Goal: Task Accomplishment & Management: Manage account settings

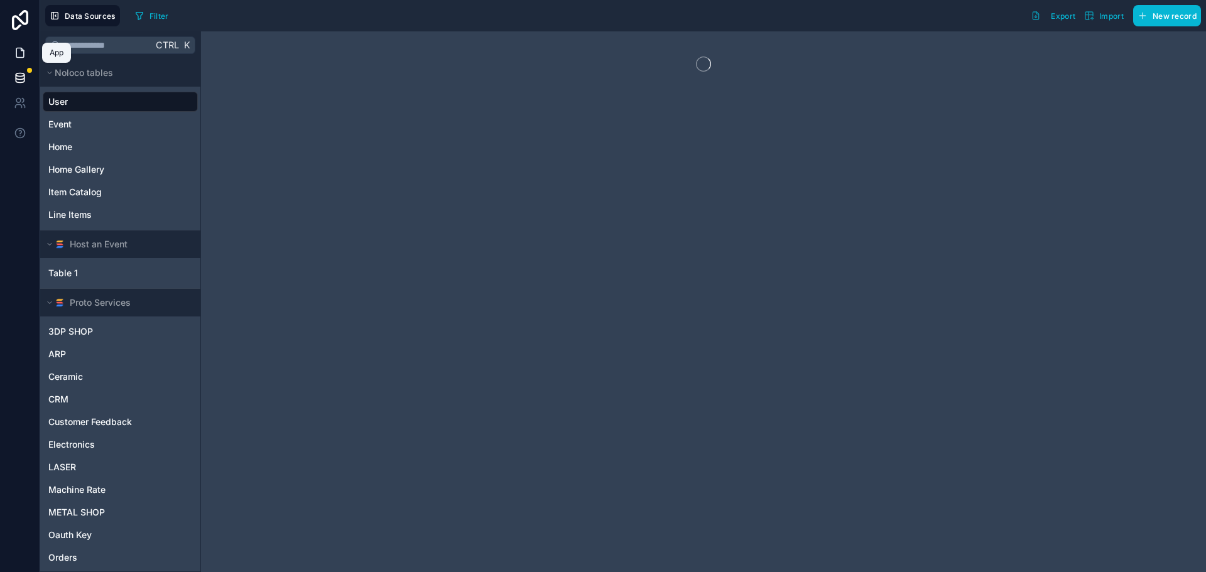
click at [24, 51] on icon at bounding box center [20, 52] width 13 height 13
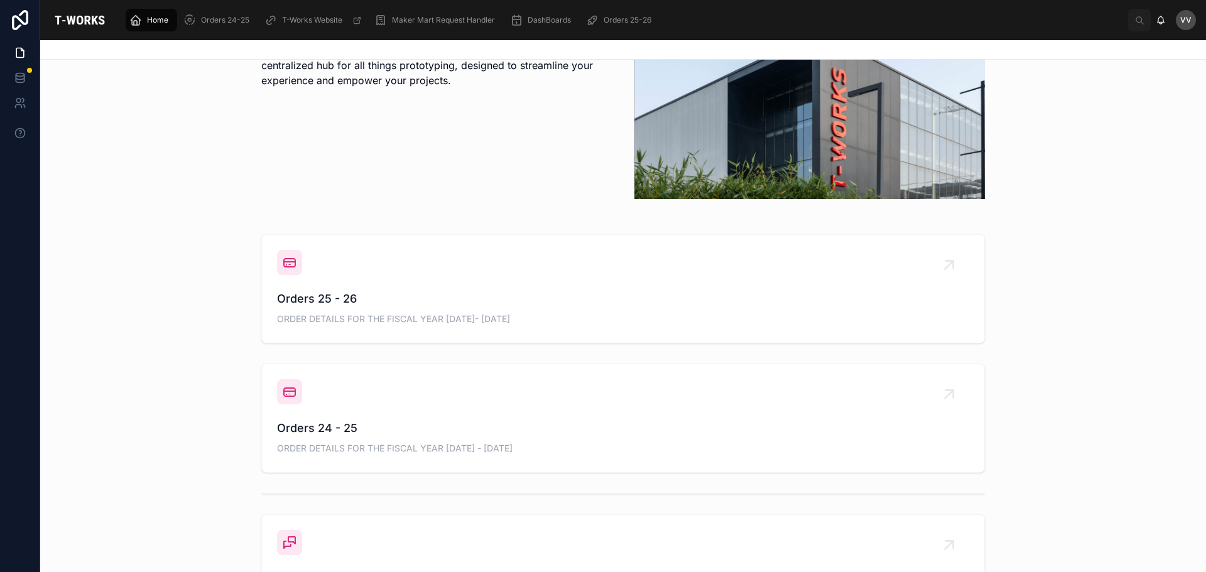
scroll to position [377, 0]
click at [303, 294] on span "Orders 25 - 26" at bounding box center [623, 298] width 692 height 18
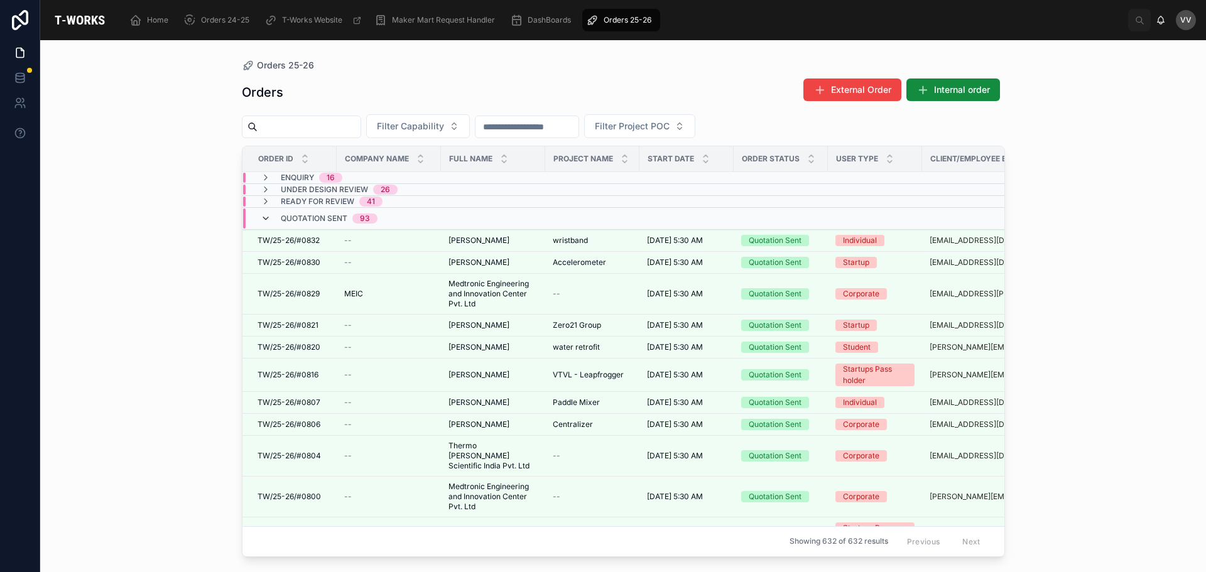
click at [263, 217] on icon at bounding box center [266, 218] width 10 height 10
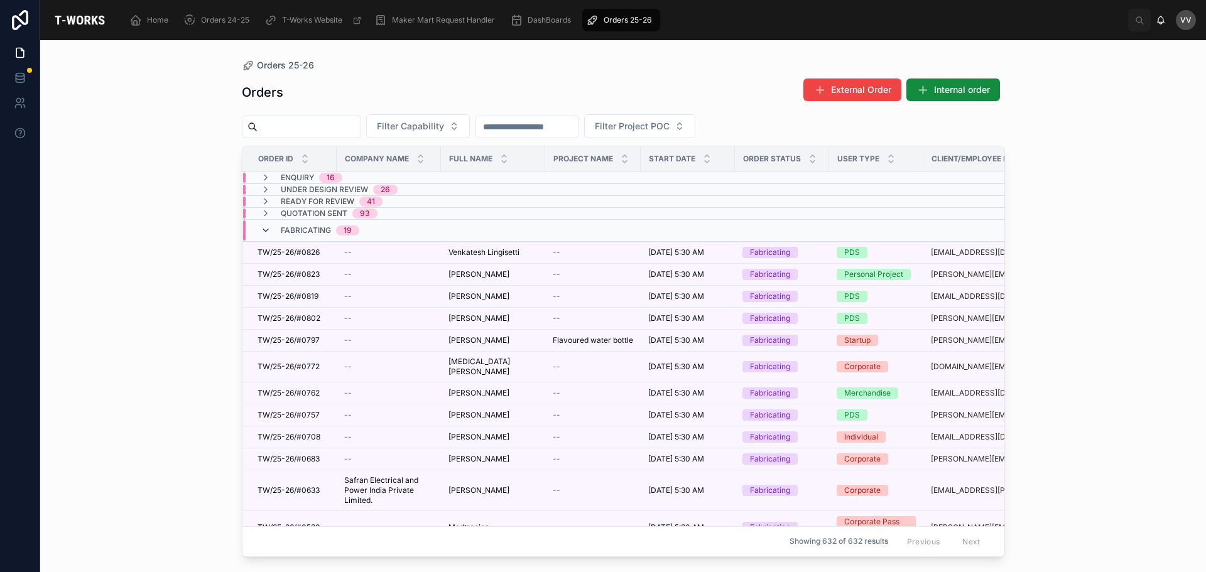
click at [266, 230] on icon at bounding box center [266, 230] width 10 height 10
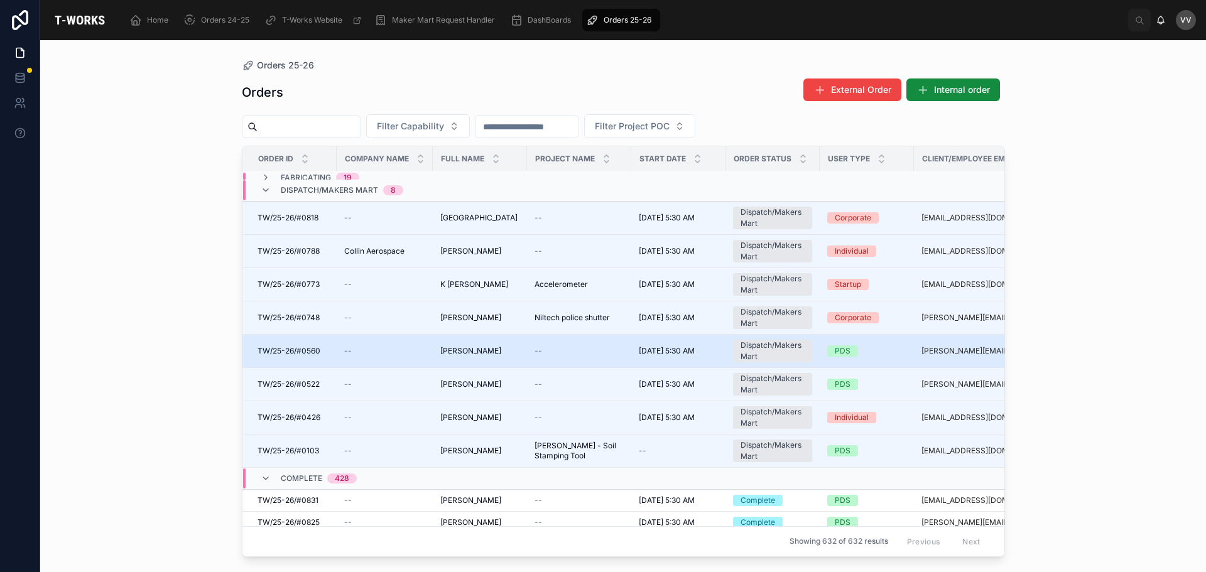
scroll to position [63, 0]
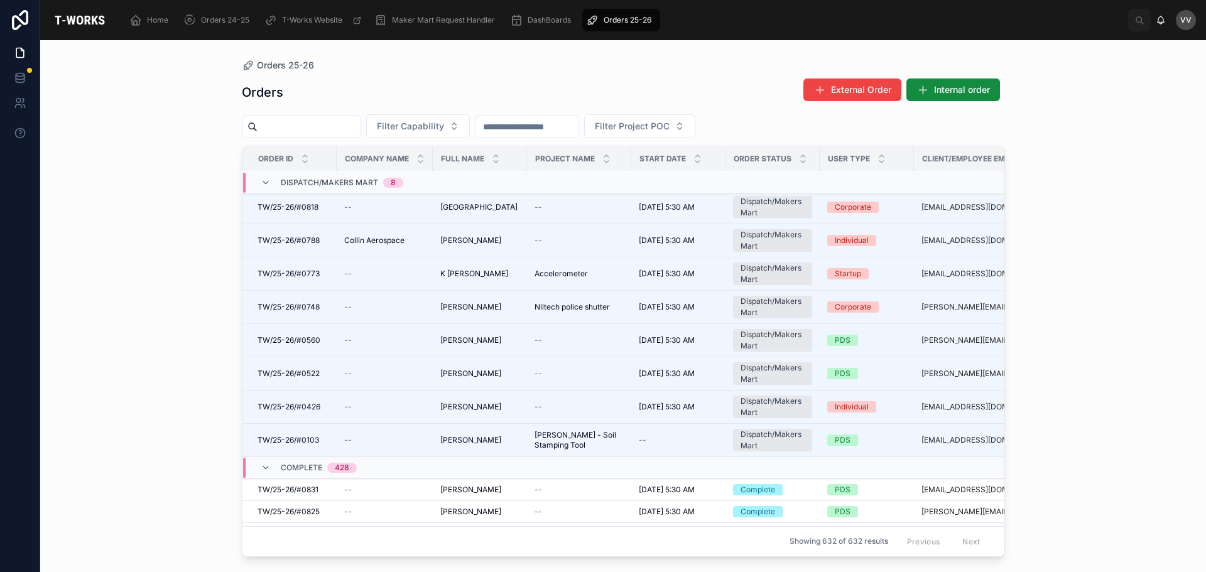
click at [179, 276] on div "Orders 25-26 Orders External Order Internal order Filter Capability Filter Proj…" at bounding box center [622, 306] width 1165 height 532
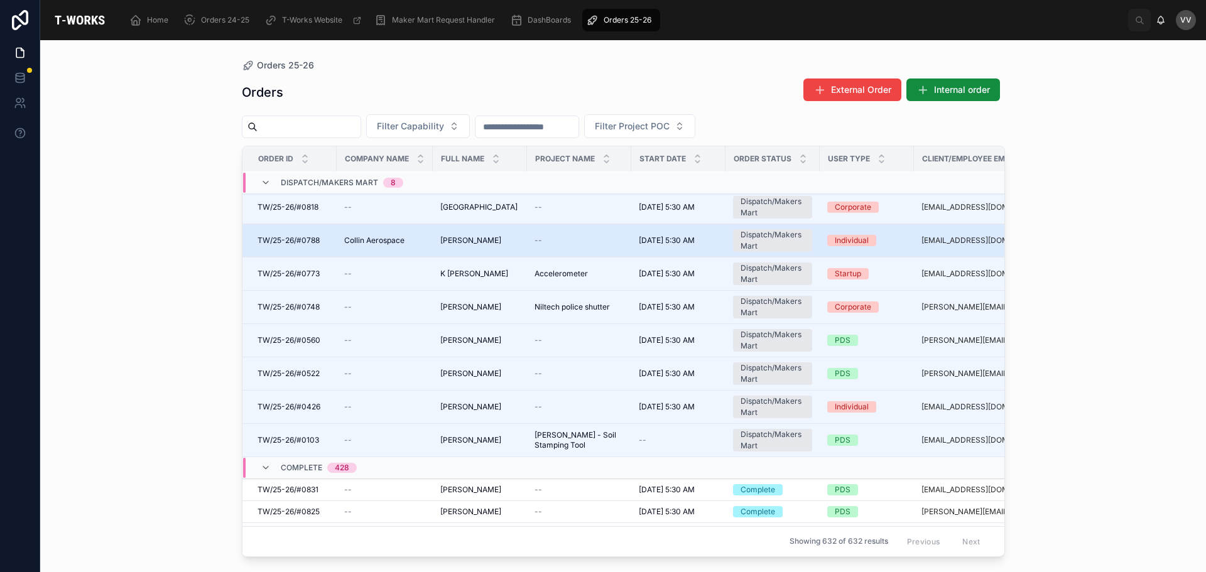
click at [667, 240] on span "[DATE] 5:30 AM" at bounding box center [667, 240] width 56 height 10
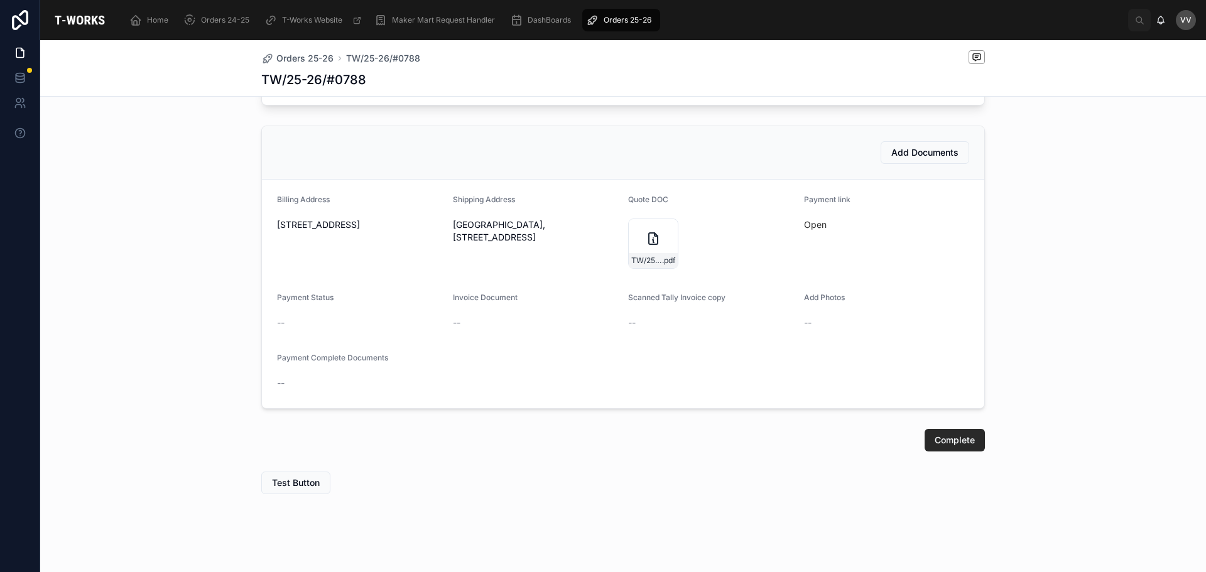
scroll to position [683, 0]
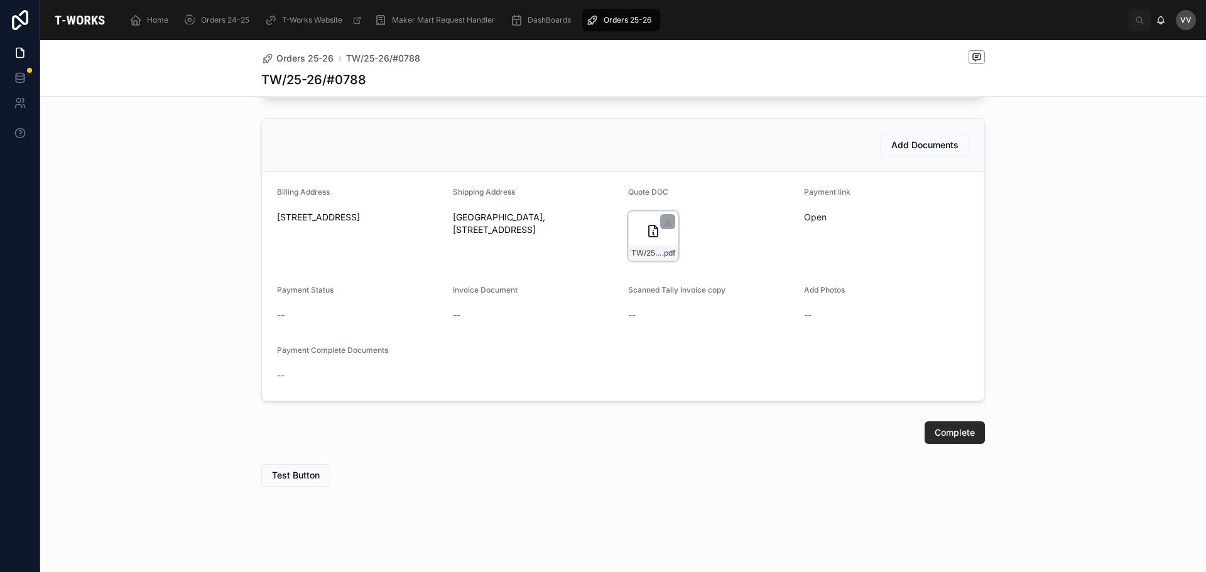
click at [645, 234] on icon at bounding box center [652, 231] width 15 height 15
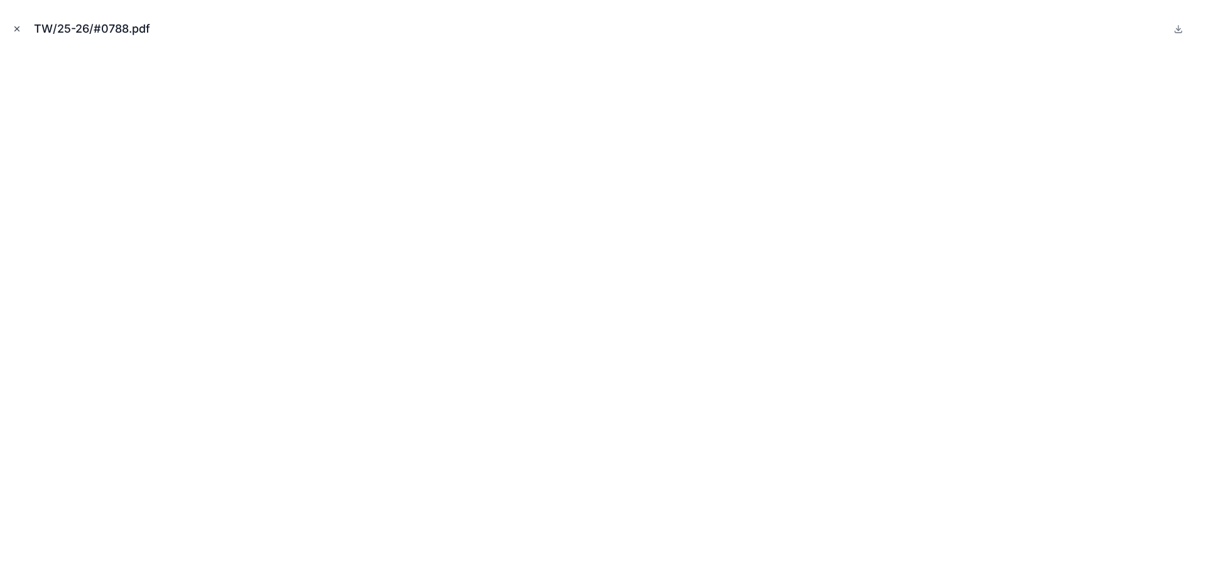
click at [17, 32] on icon "Close modal" at bounding box center [17, 28] width 9 height 9
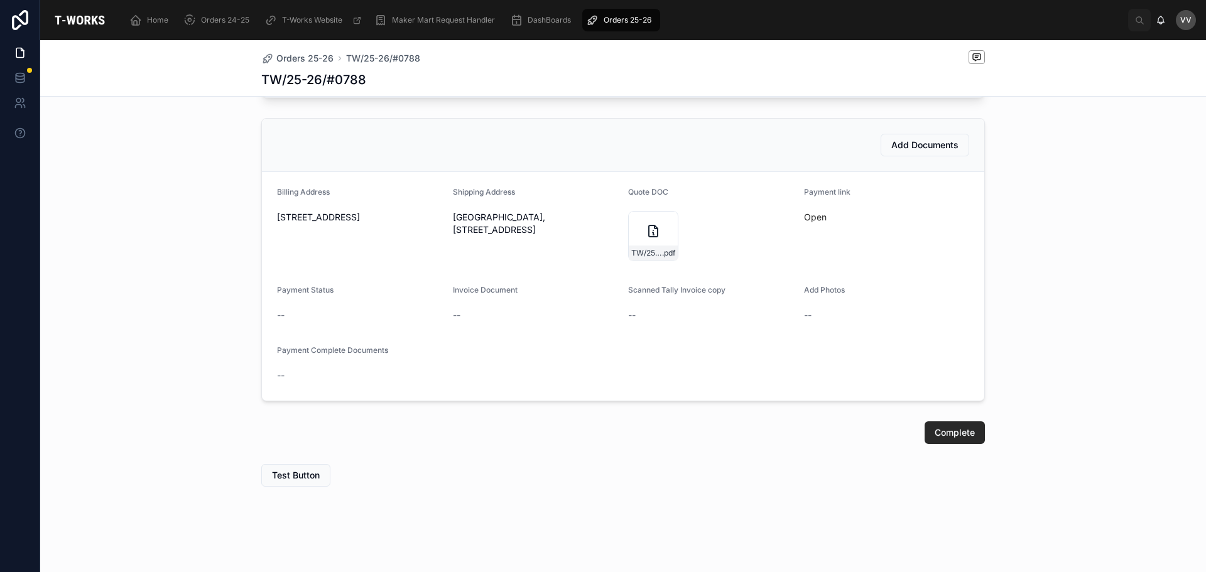
click at [95, 266] on div "Add Documents Billing Address [GEOGRAPHIC_DATA] , [GEOGRAPHIC_DATA] Shipping Ad…" at bounding box center [622, 259] width 1165 height 293
click at [291, 57] on span "Orders 25-26" at bounding box center [304, 58] width 57 height 13
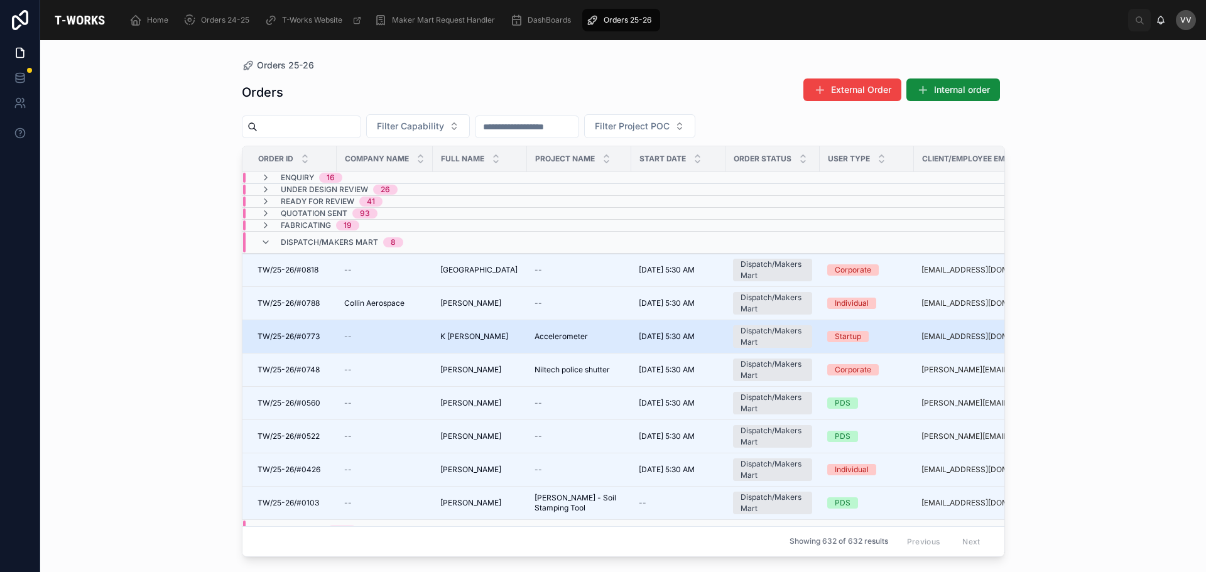
click at [482, 340] on span "K [PERSON_NAME]" at bounding box center [474, 337] width 68 height 10
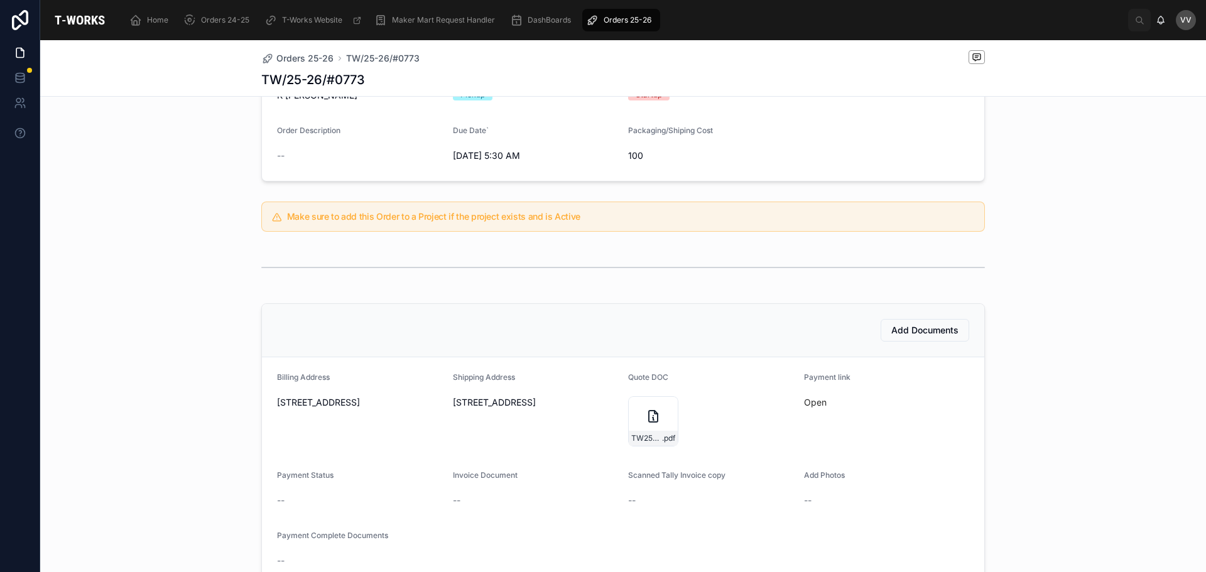
scroll to position [314, 0]
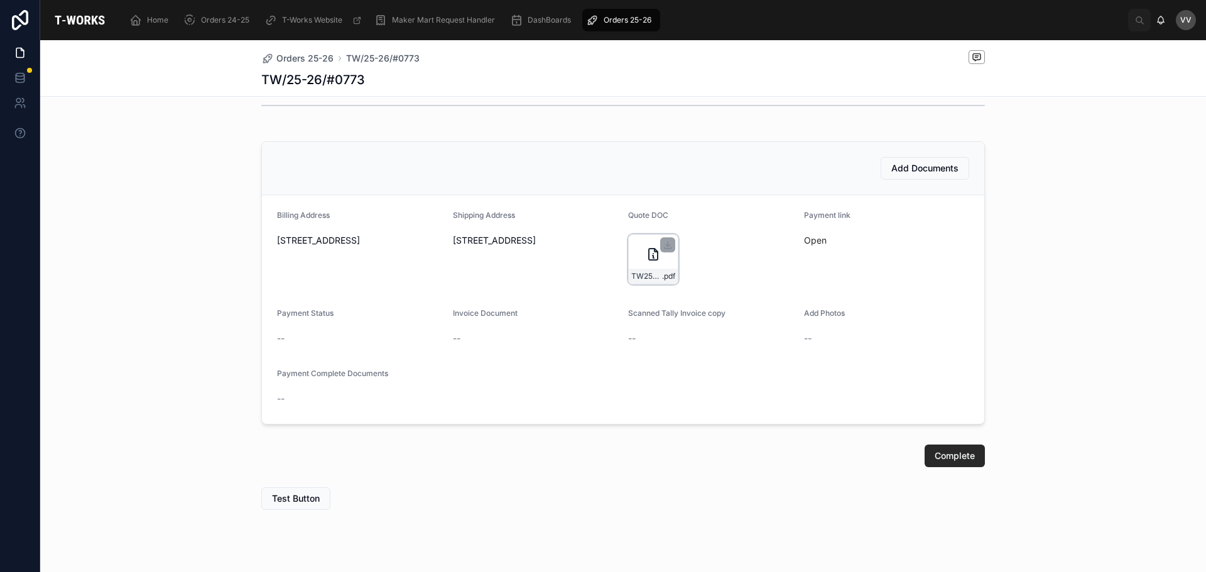
click at [635, 256] on div "TW25-26#0773 .pdf" at bounding box center [653, 259] width 50 height 50
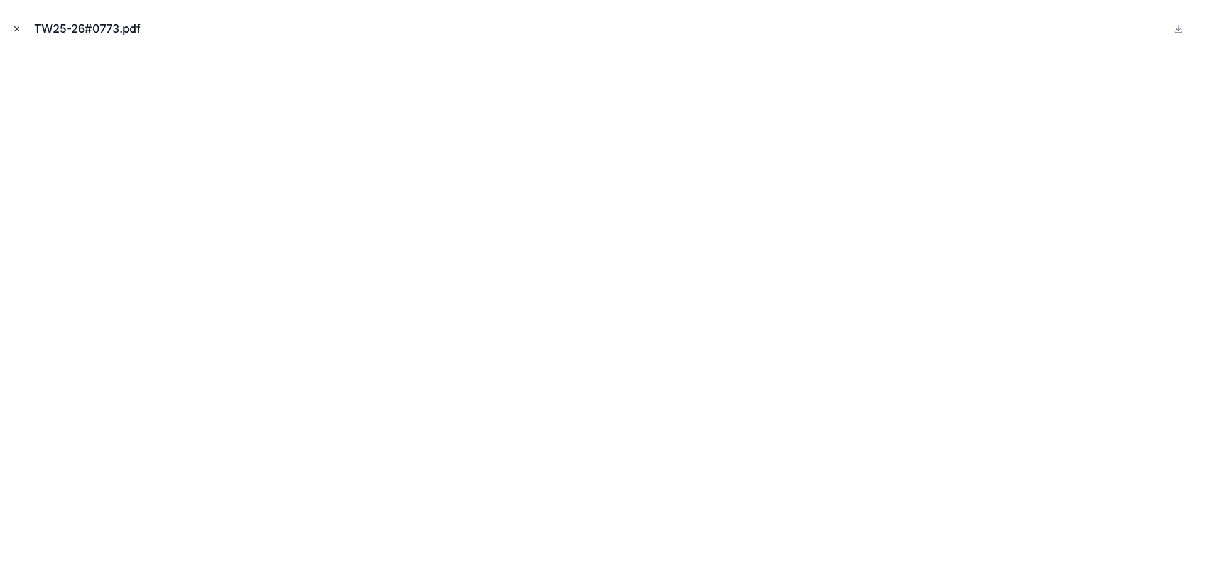
click at [15, 28] on icon "Close modal" at bounding box center [17, 28] width 9 height 9
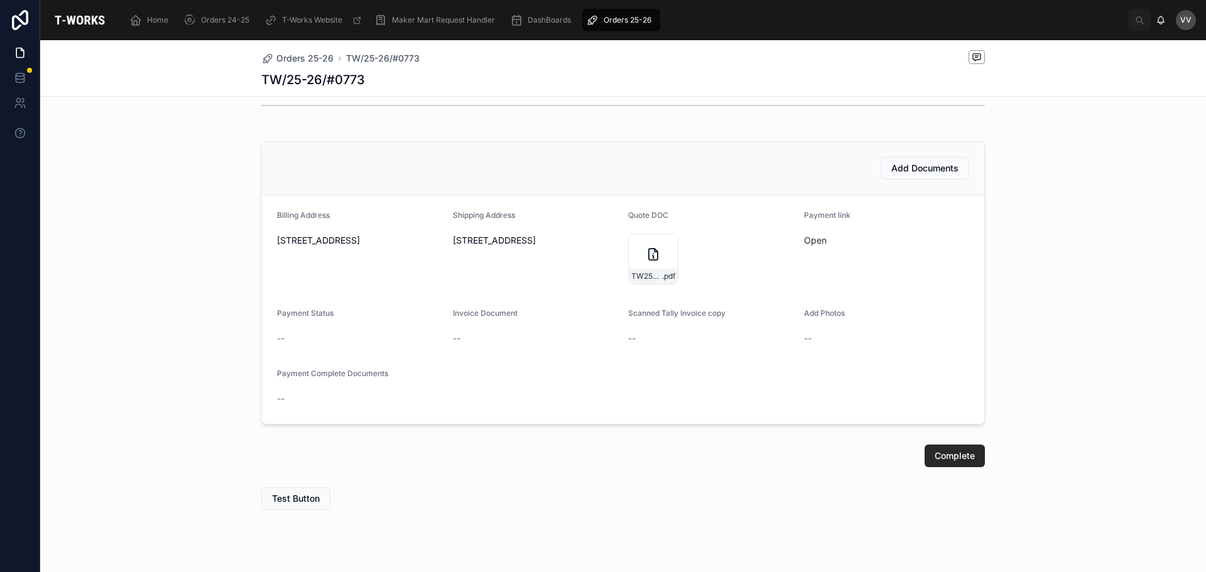
click at [185, 357] on div "Add Documents Billing Address [STREET_ADDRESS] Shipping Address [STREET_ADDRESS…" at bounding box center [622, 282] width 1165 height 293
click at [914, 168] on span "Add Documents" at bounding box center [924, 168] width 67 height 13
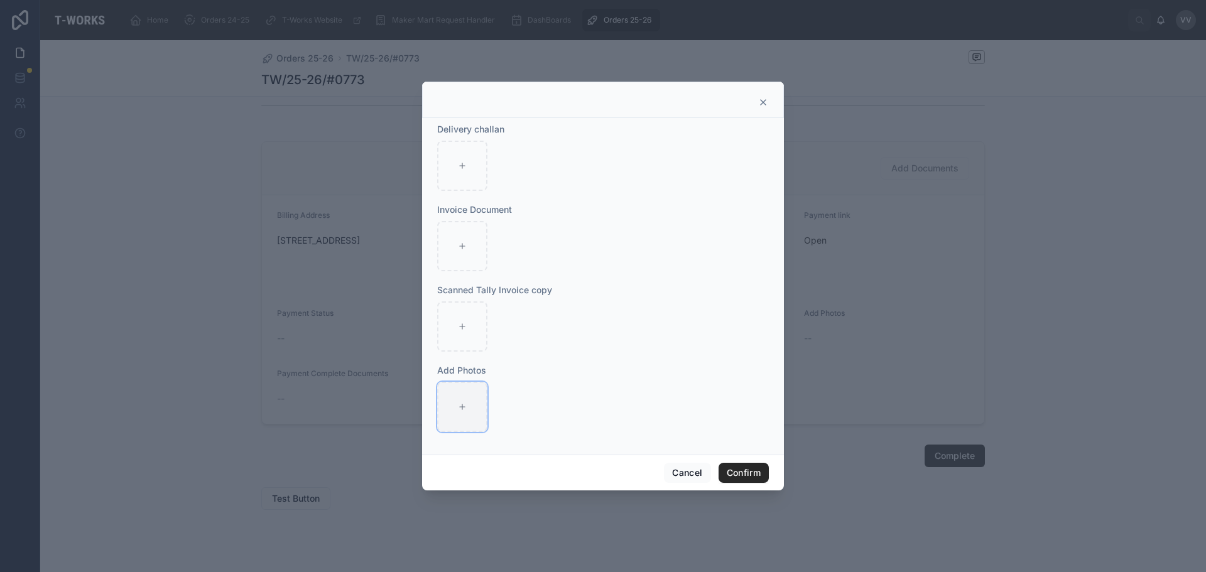
click at [460, 411] on icon at bounding box center [462, 406] width 9 height 9
type input "**********"
click at [453, 240] on div at bounding box center [462, 246] width 50 height 50
type input "**********"
click at [750, 467] on button "Confirm" at bounding box center [743, 473] width 50 height 20
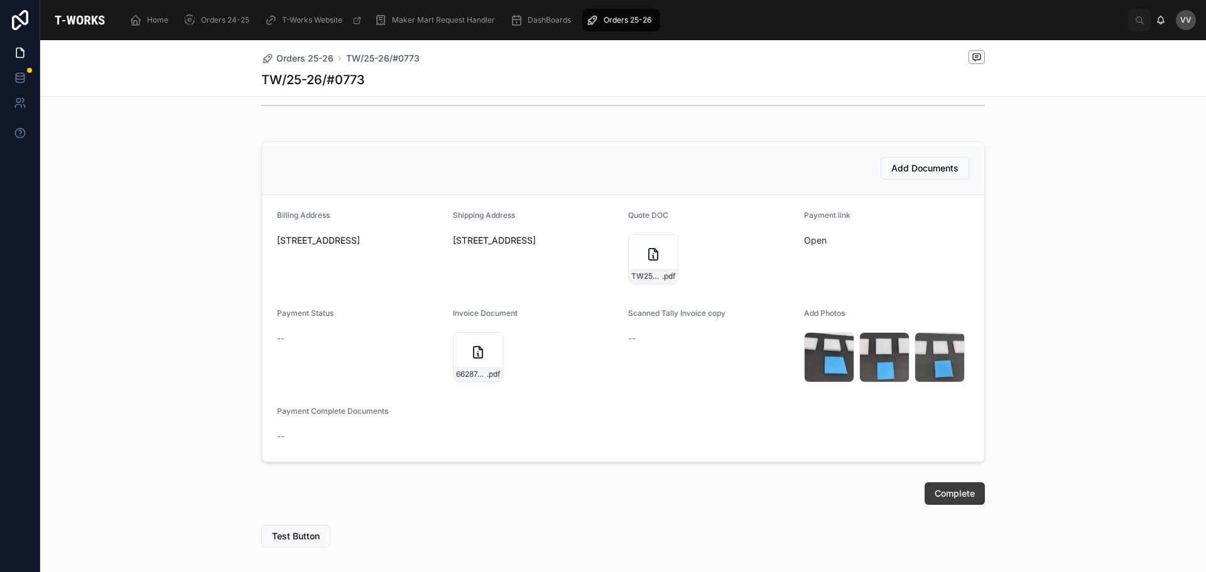
click at [943, 489] on span "Complete" at bounding box center [954, 493] width 40 height 13
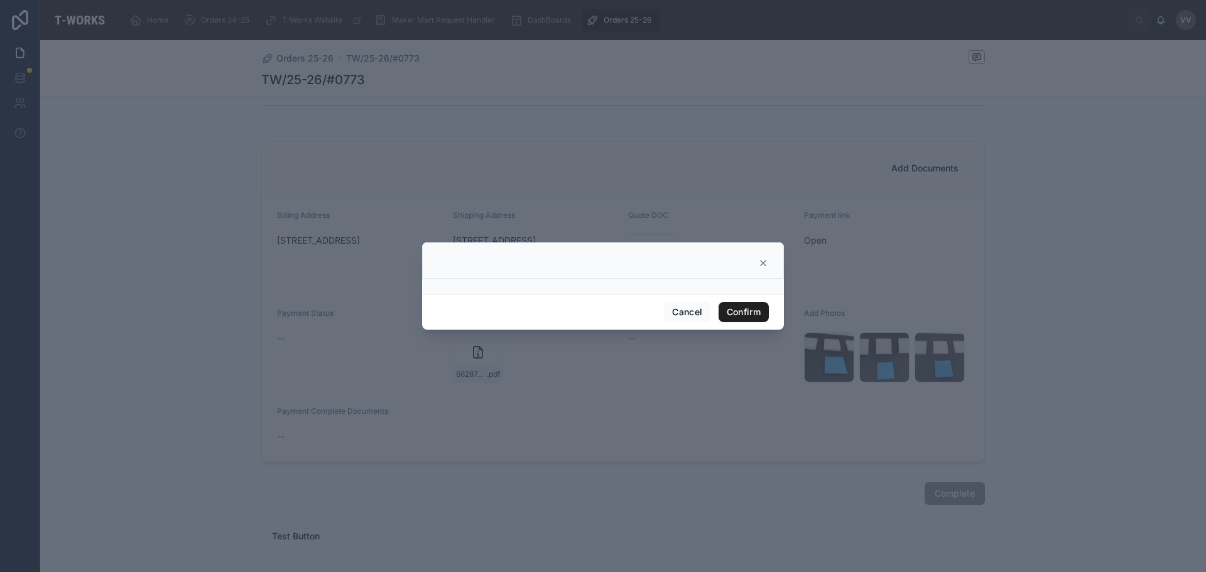
click at [747, 310] on button "Confirm" at bounding box center [743, 312] width 50 height 20
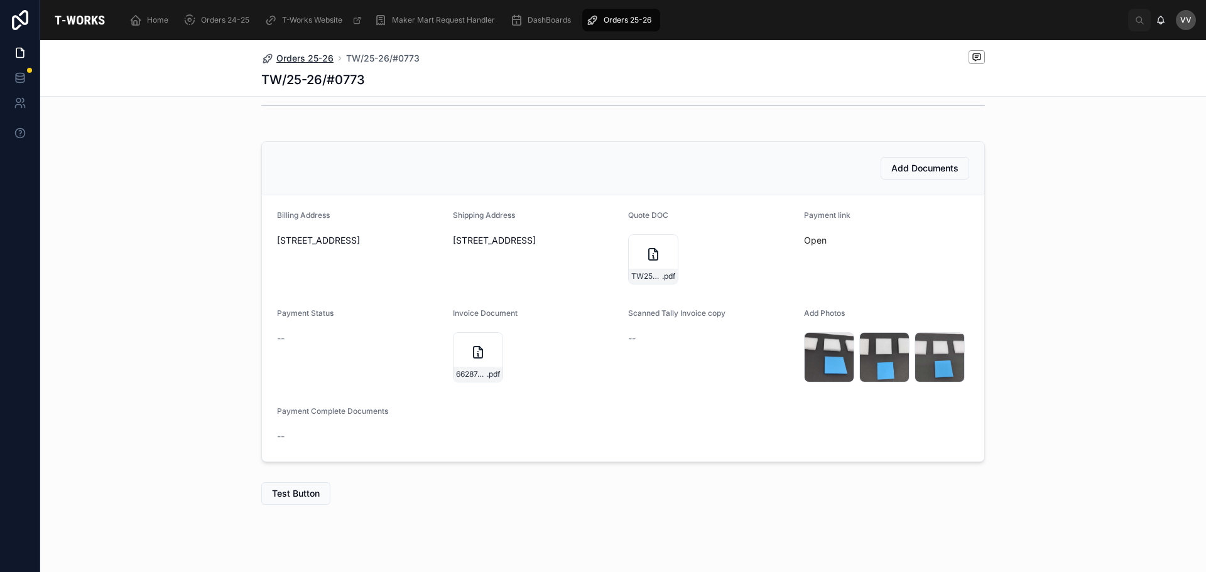
click at [305, 58] on span "Orders 25-26" at bounding box center [304, 58] width 57 height 13
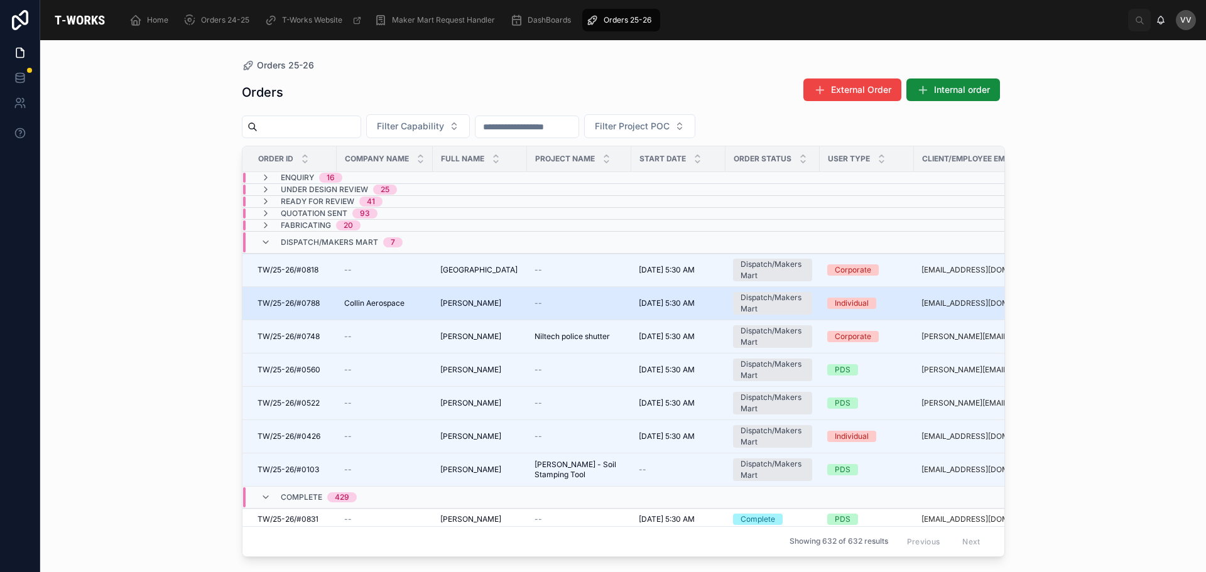
click at [424, 304] on div "Collin Aerospace Collin Aerospace" at bounding box center [384, 303] width 81 height 10
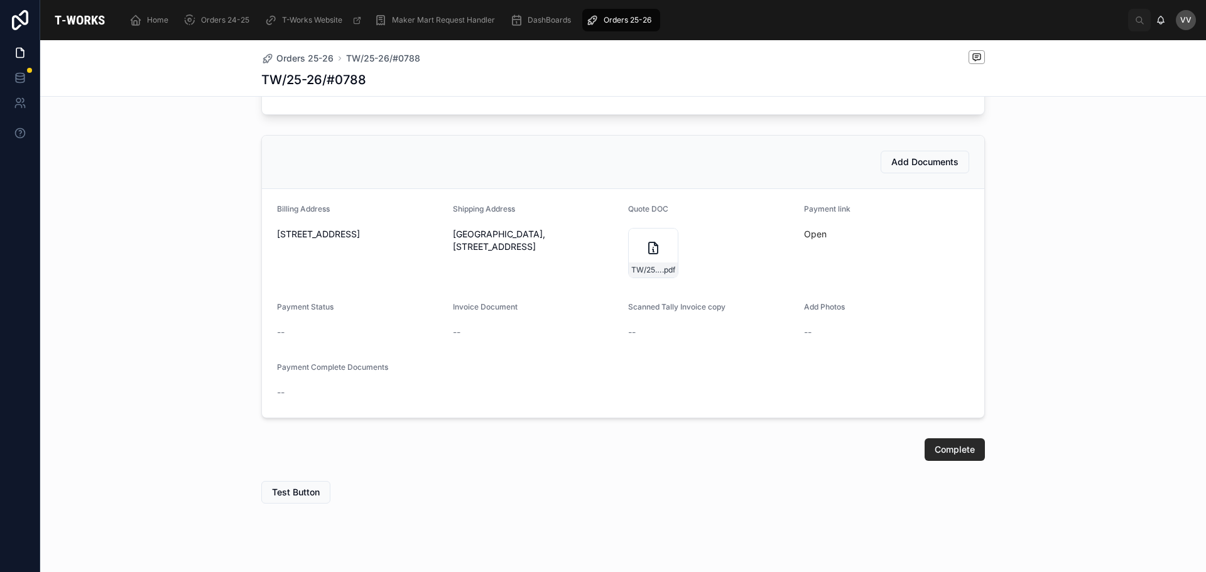
scroll to position [683, 0]
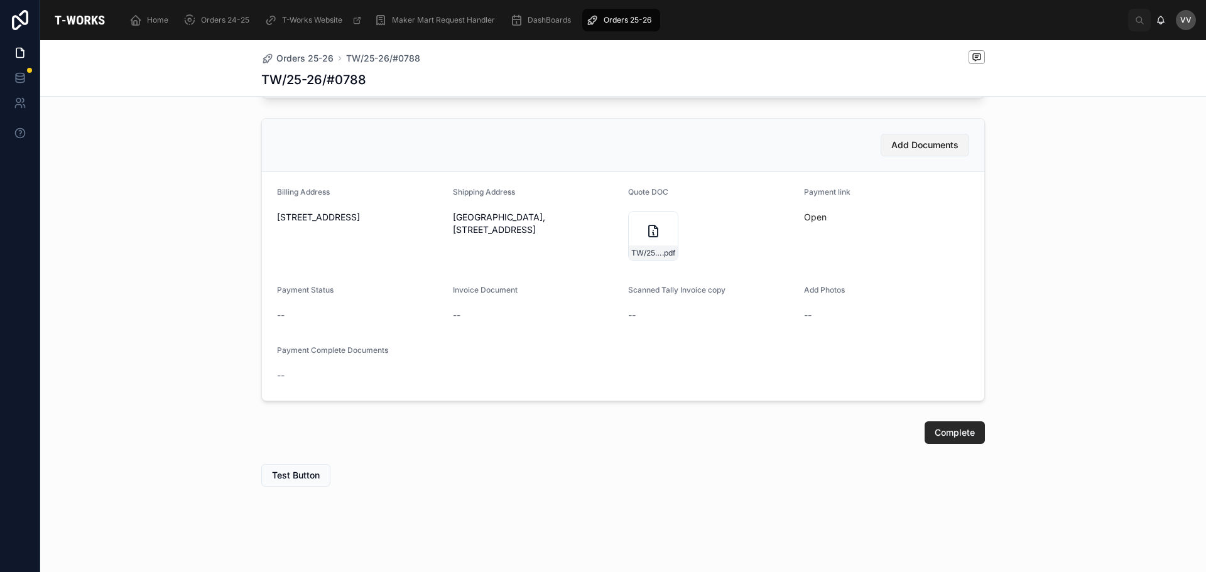
click at [911, 149] on span "Add Documents" at bounding box center [924, 145] width 67 height 13
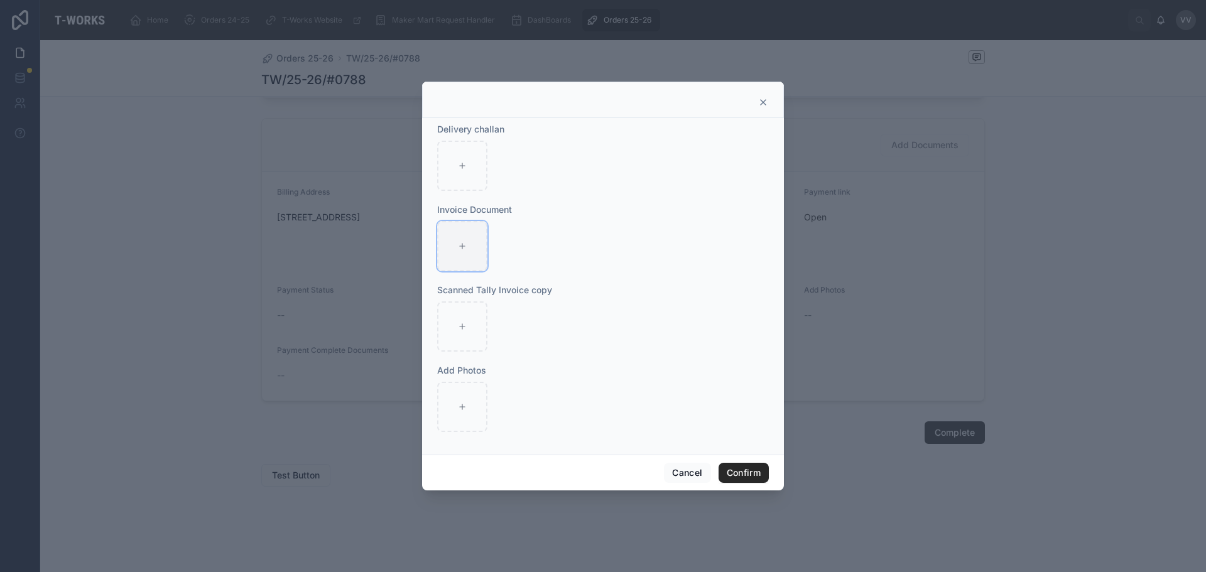
click at [458, 246] on icon at bounding box center [462, 246] width 9 height 9
type input "**********"
click at [468, 413] on div at bounding box center [462, 407] width 50 height 50
click at [453, 413] on div at bounding box center [462, 407] width 50 height 50
type input "**********"
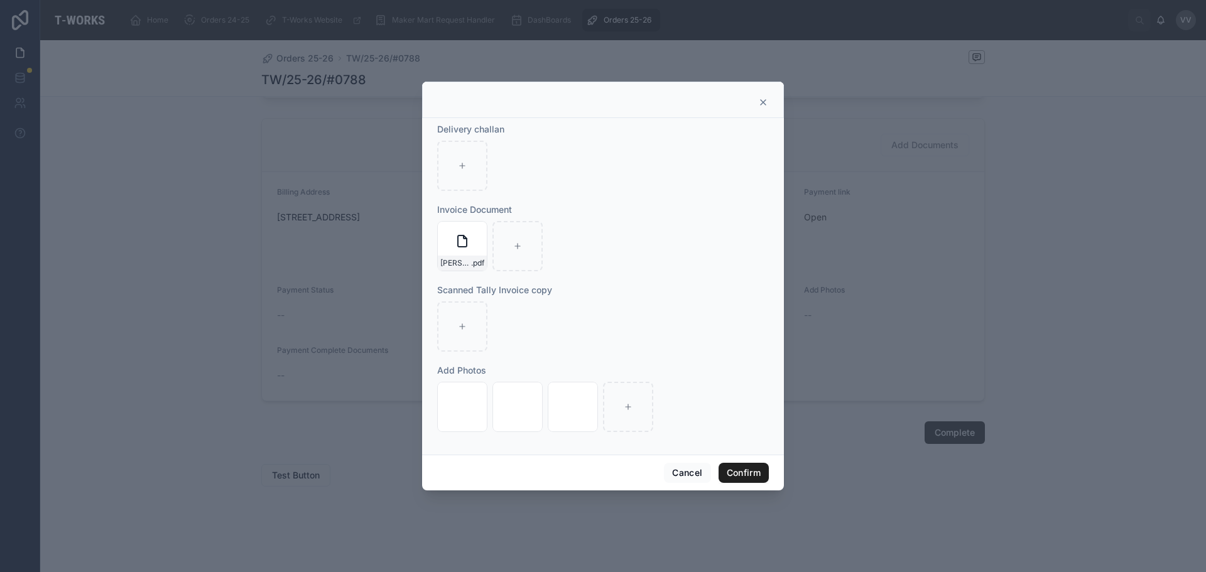
click at [741, 471] on button "Confirm" at bounding box center [743, 473] width 50 height 20
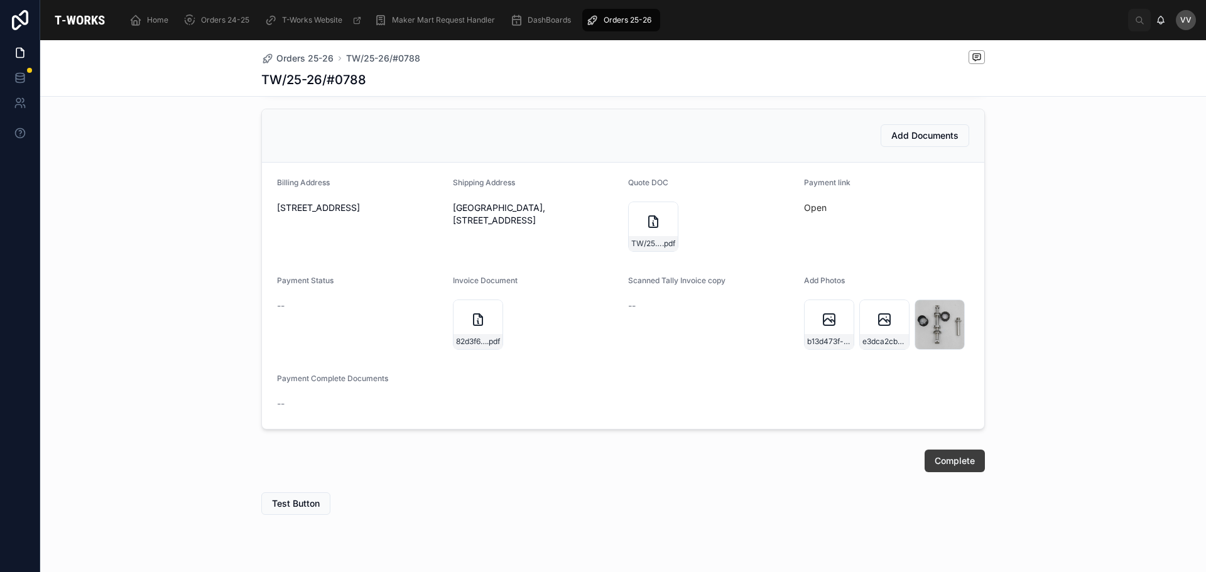
click at [941, 467] on span "Complete" at bounding box center [954, 461] width 40 height 13
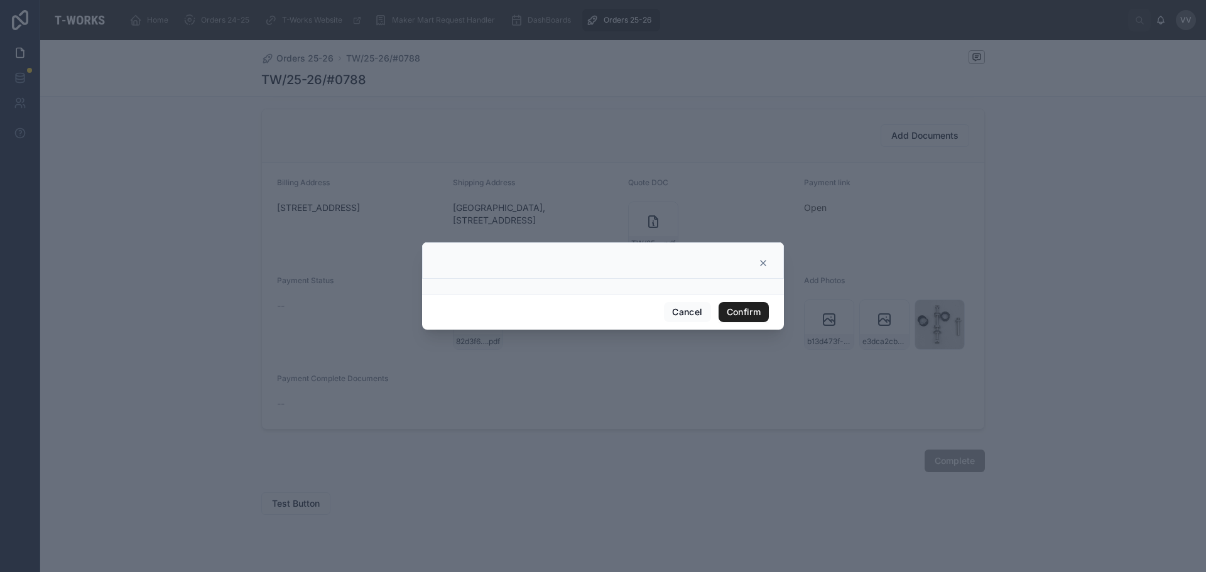
click at [747, 314] on button "Confirm" at bounding box center [743, 312] width 50 height 20
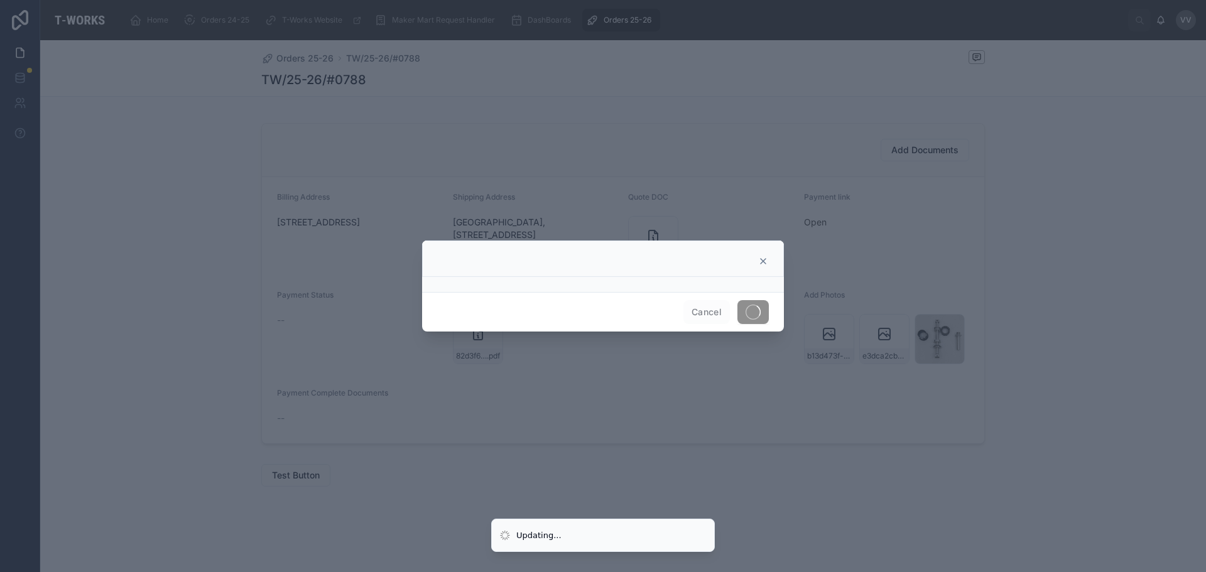
scroll to position [332, 0]
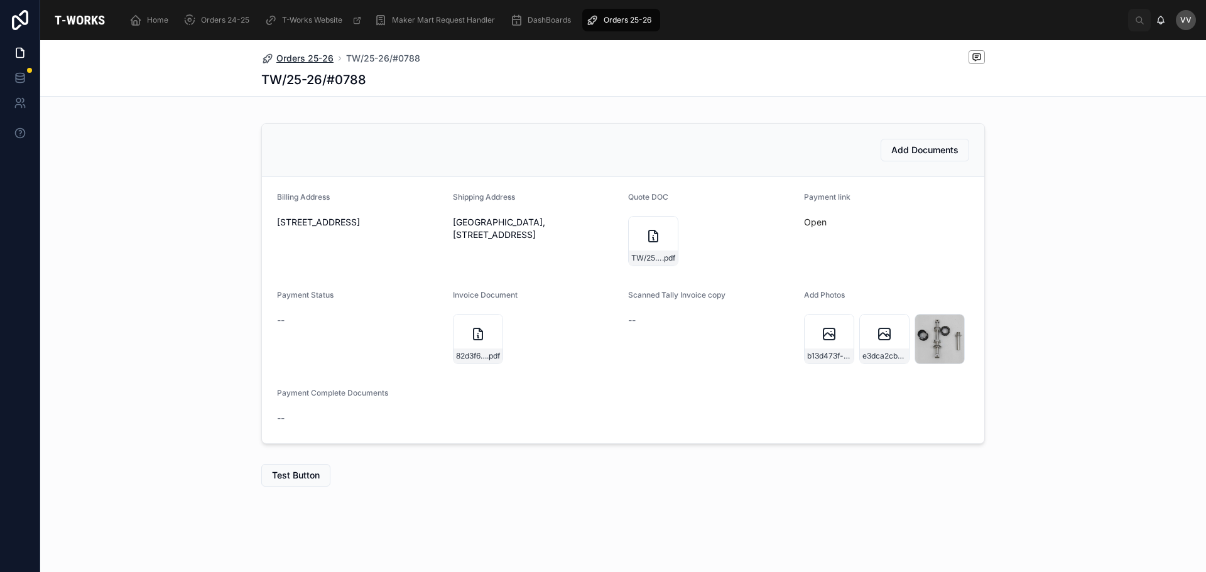
click at [291, 57] on span "Orders 25-26" at bounding box center [304, 58] width 57 height 13
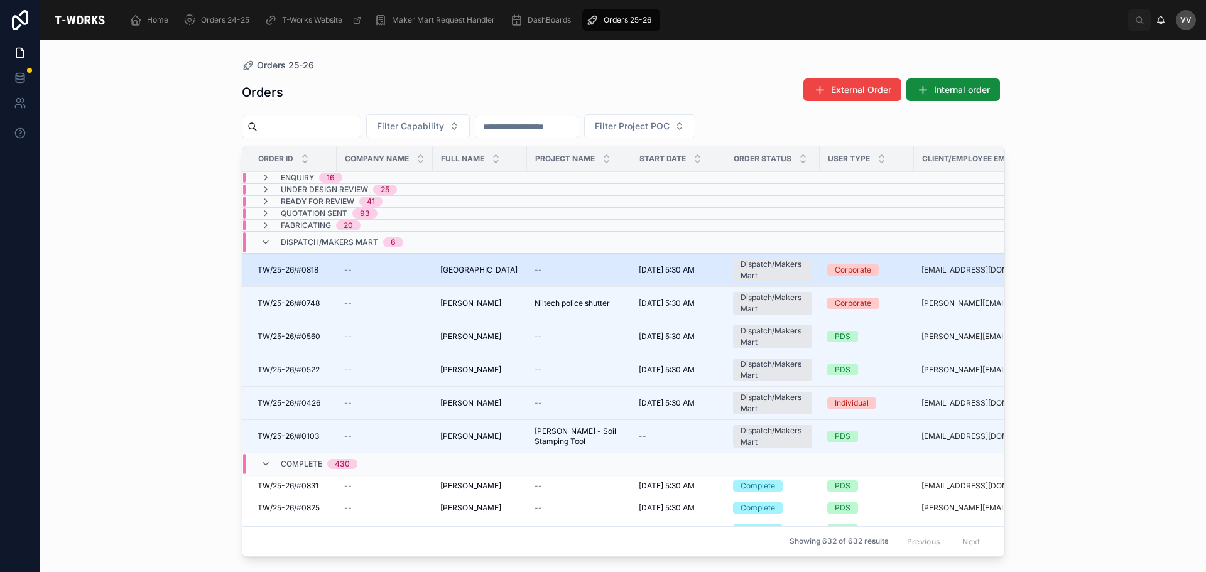
click at [484, 269] on span "[GEOGRAPHIC_DATA]" at bounding box center [478, 270] width 77 height 10
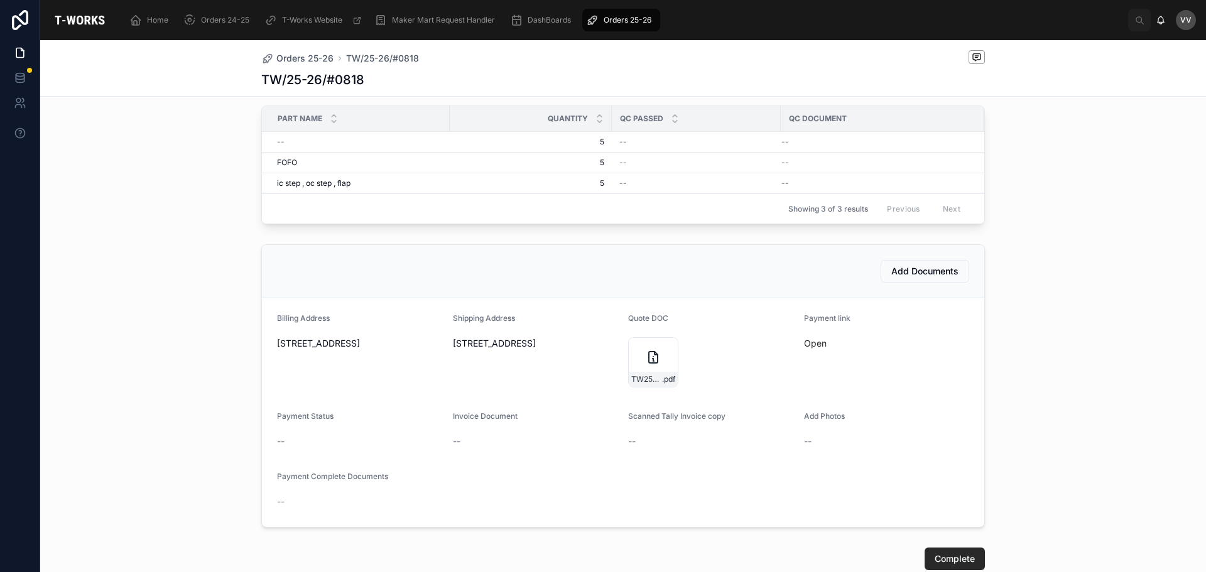
scroll to position [440, 0]
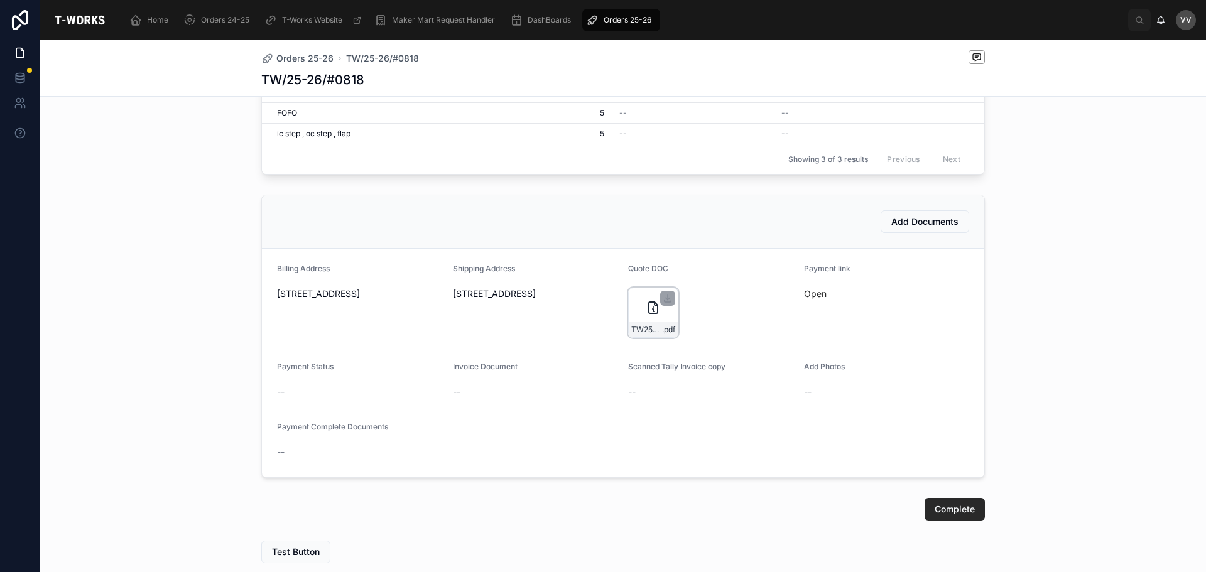
click at [645, 315] on icon at bounding box center [652, 307] width 15 height 15
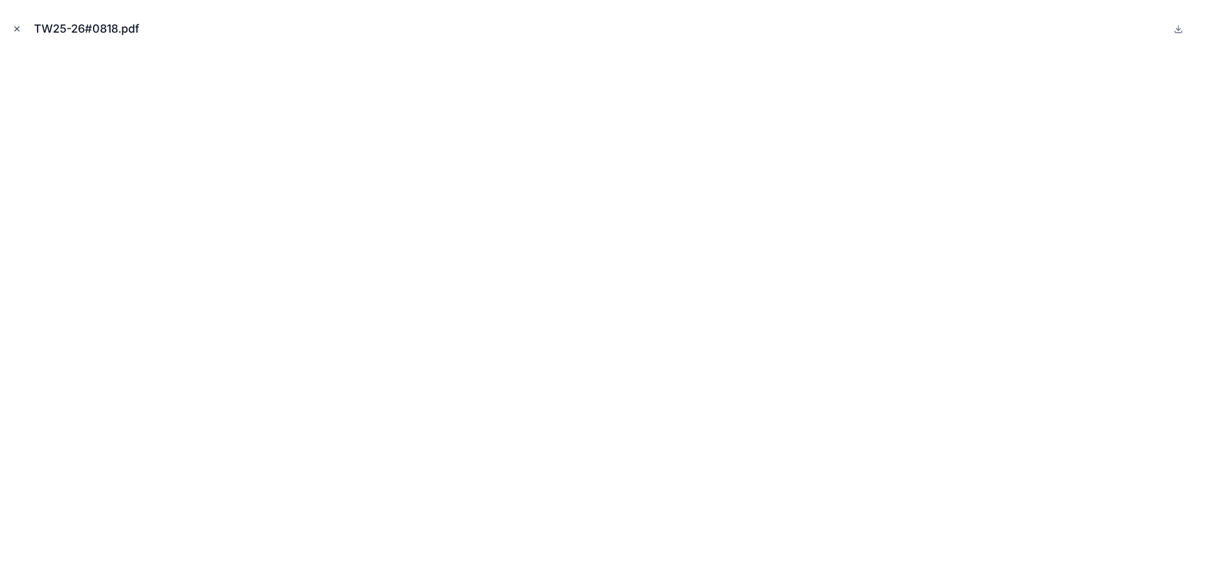
click at [20, 26] on icon "Close modal" at bounding box center [17, 28] width 9 height 9
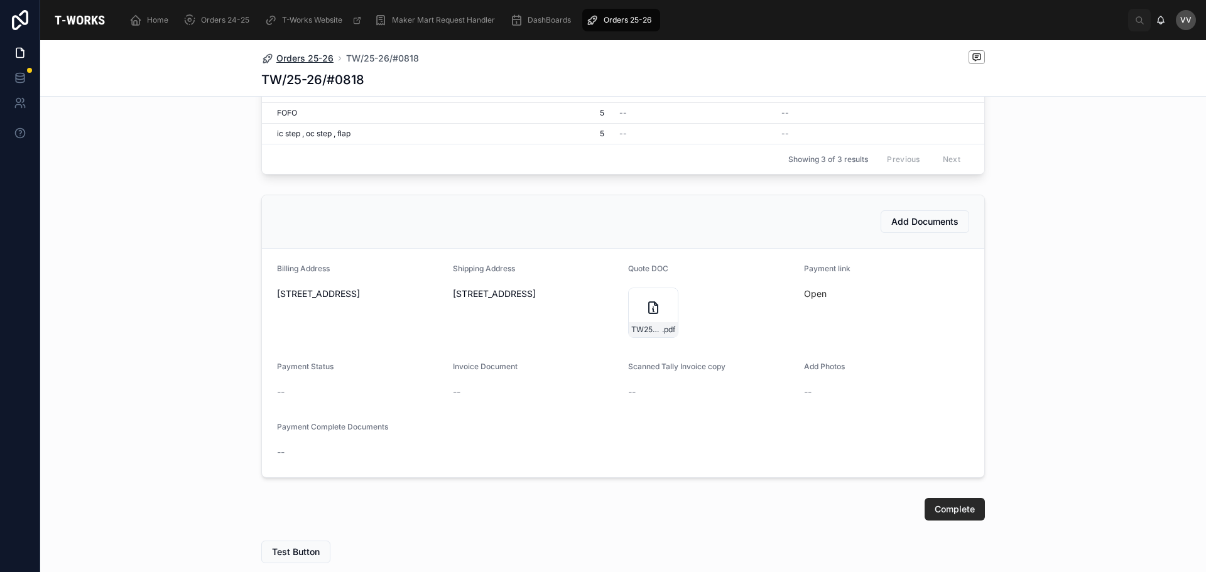
click at [293, 53] on span "Orders 25-26" at bounding box center [304, 58] width 57 height 13
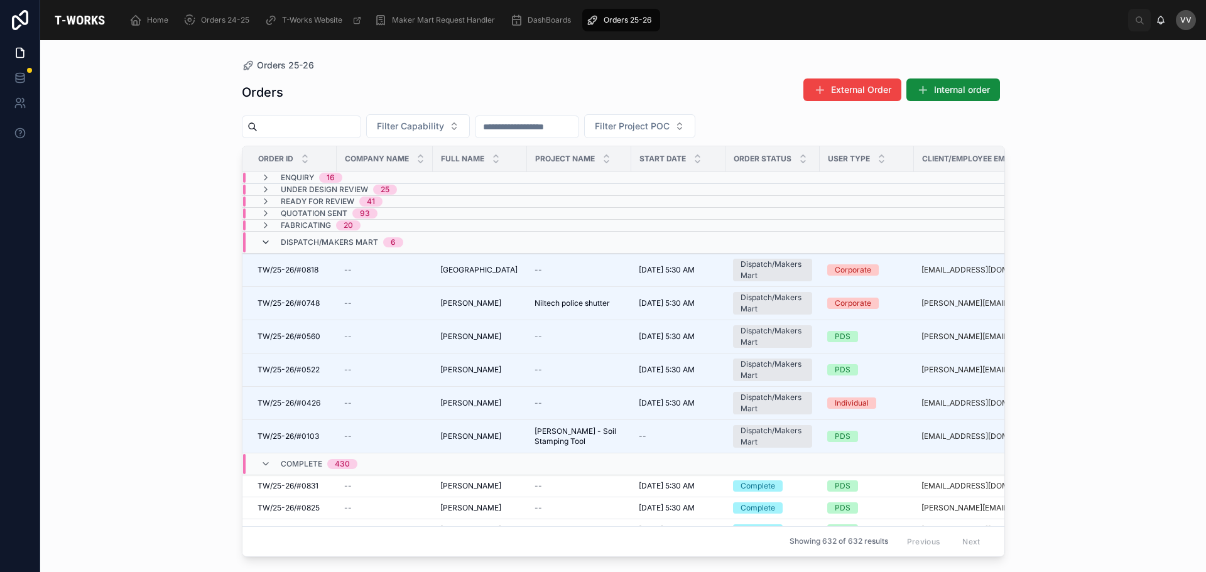
click at [262, 238] on icon at bounding box center [266, 242] width 10 height 10
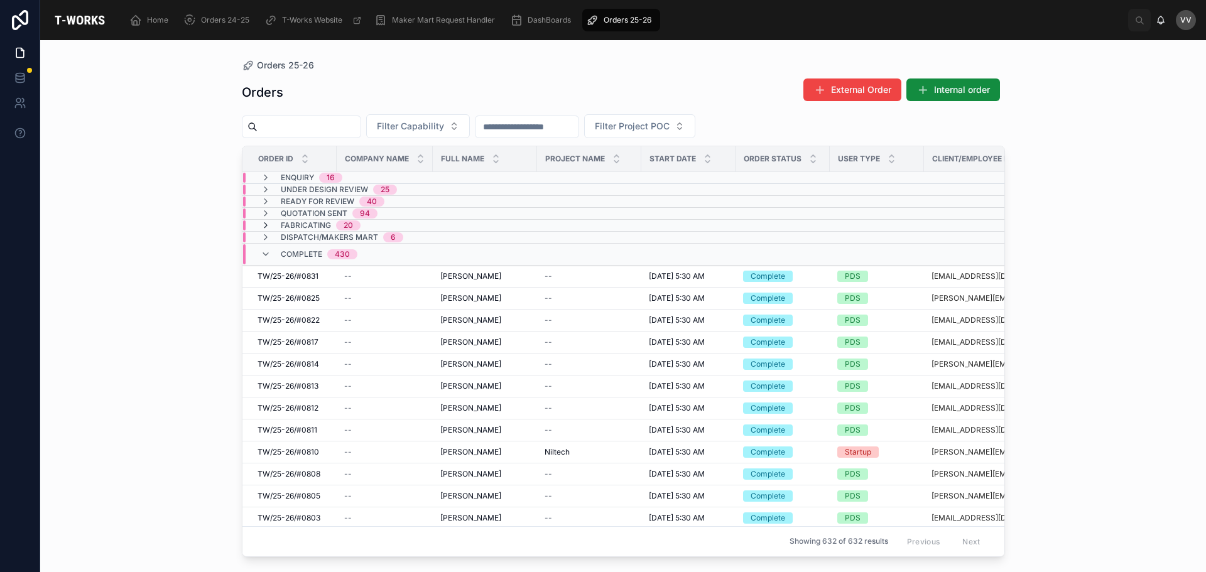
click at [263, 228] on icon at bounding box center [266, 225] width 10 height 10
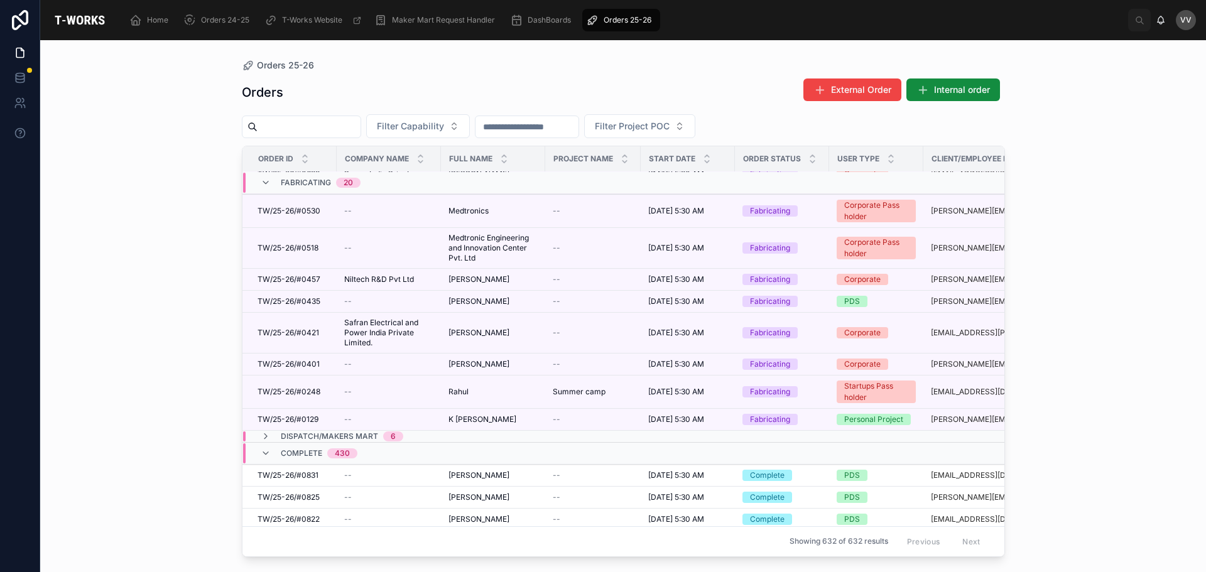
scroll to position [480, 0]
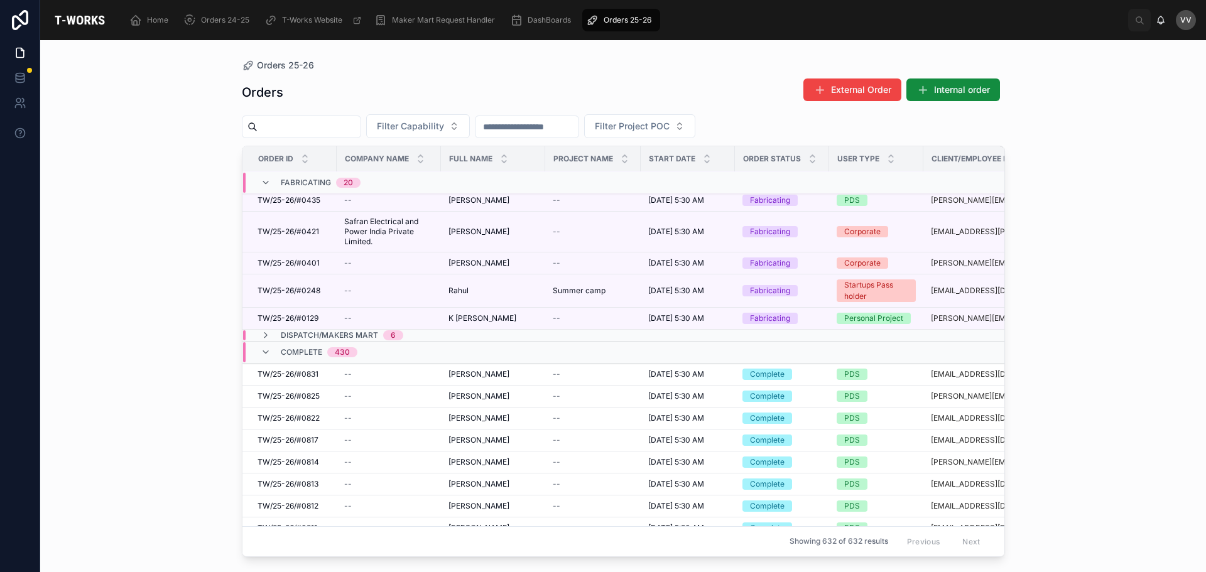
click at [199, 310] on div "Orders 25-26 Orders External Order Internal order Filter Capability Filter Proj…" at bounding box center [622, 306] width 1165 height 532
click at [266, 180] on icon at bounding box center [266, 183] width 10 height 10
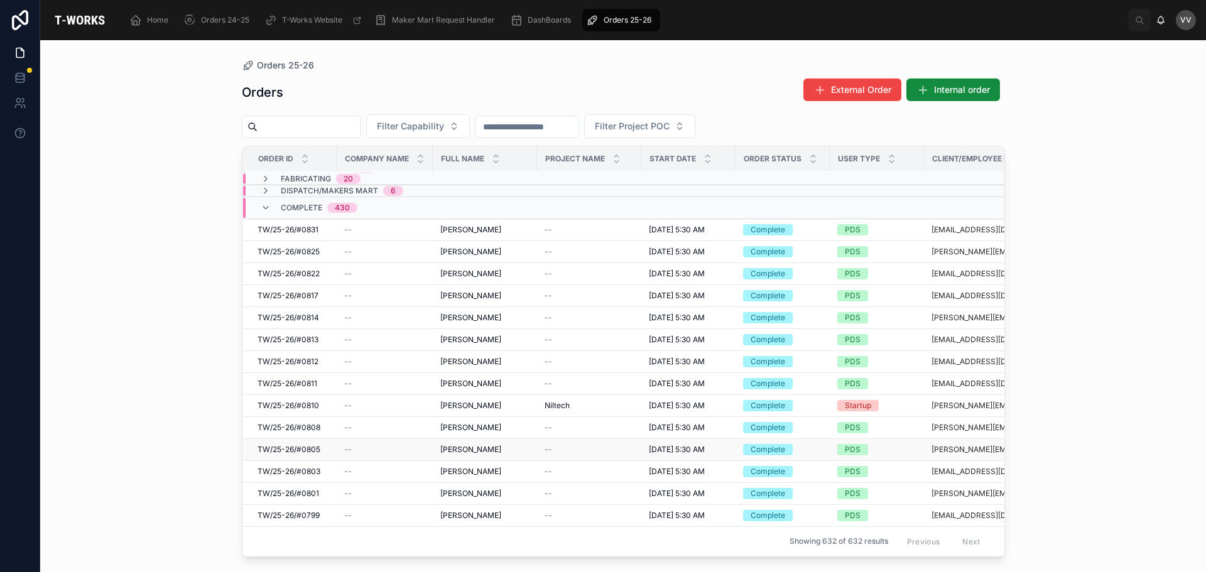
scroll to position [0, 0]
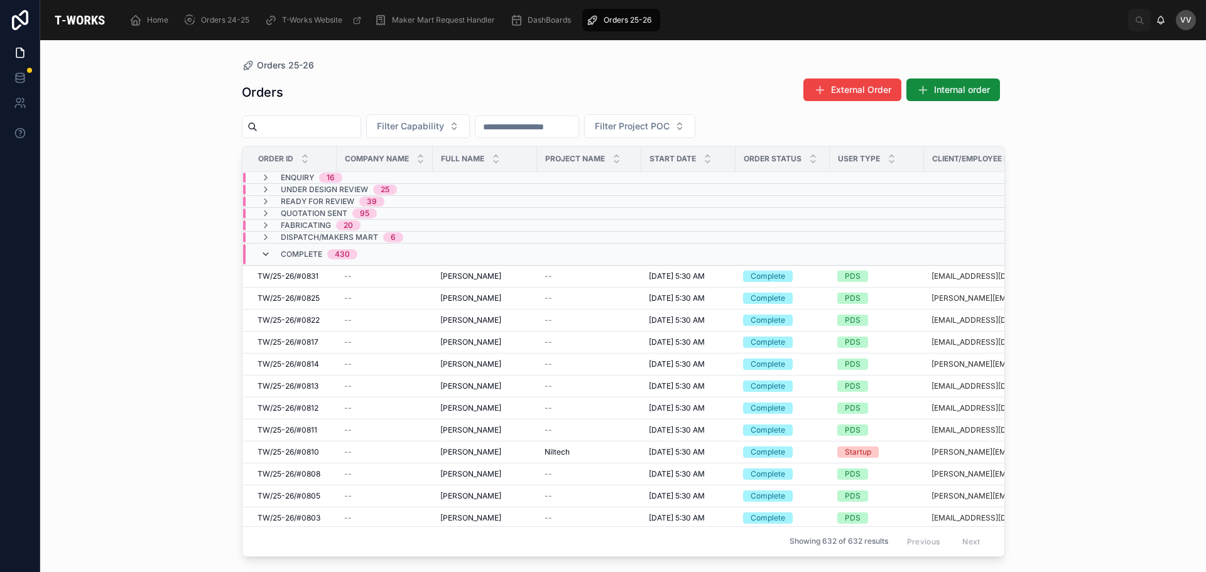
click at [266, 252] on icon at bounding box center [266, 254] width 10 height 10
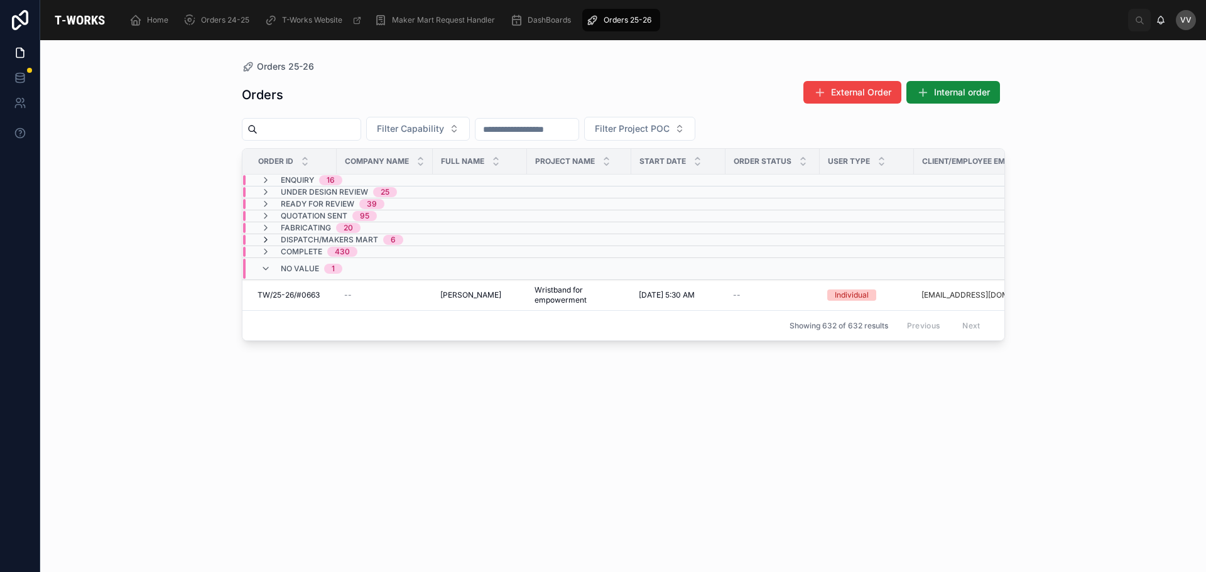
click at [266, 235] on icon at bounding box center [266, 240] width 10 height 10
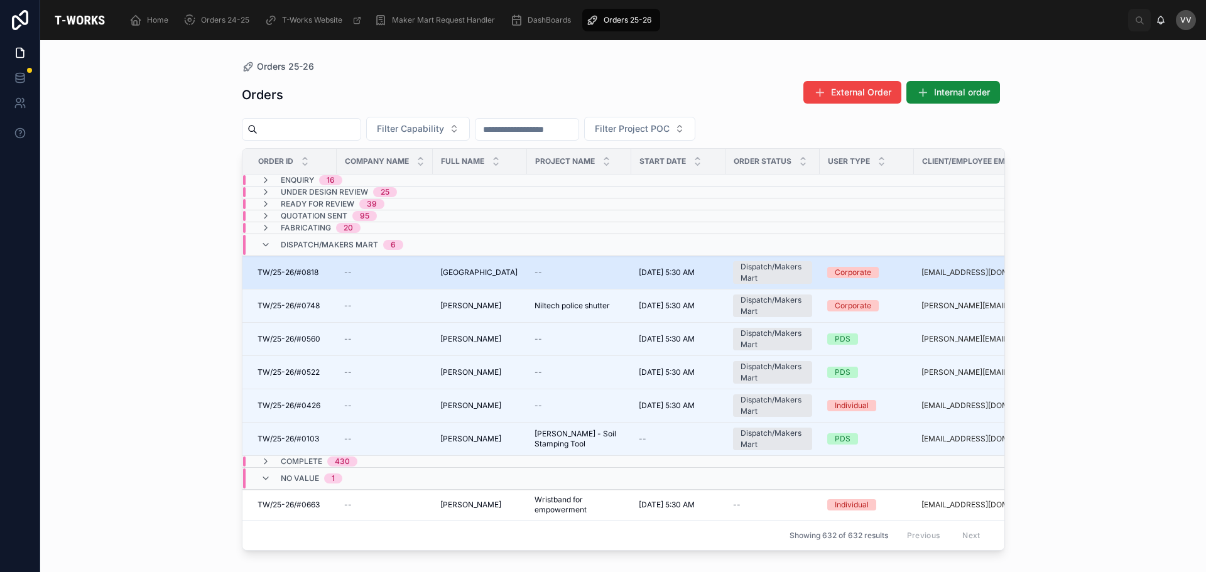
click at [489, 269] on span "[GEOGRAPHIC_DATA]" at bounding box center [478, 272] width 77 height 10
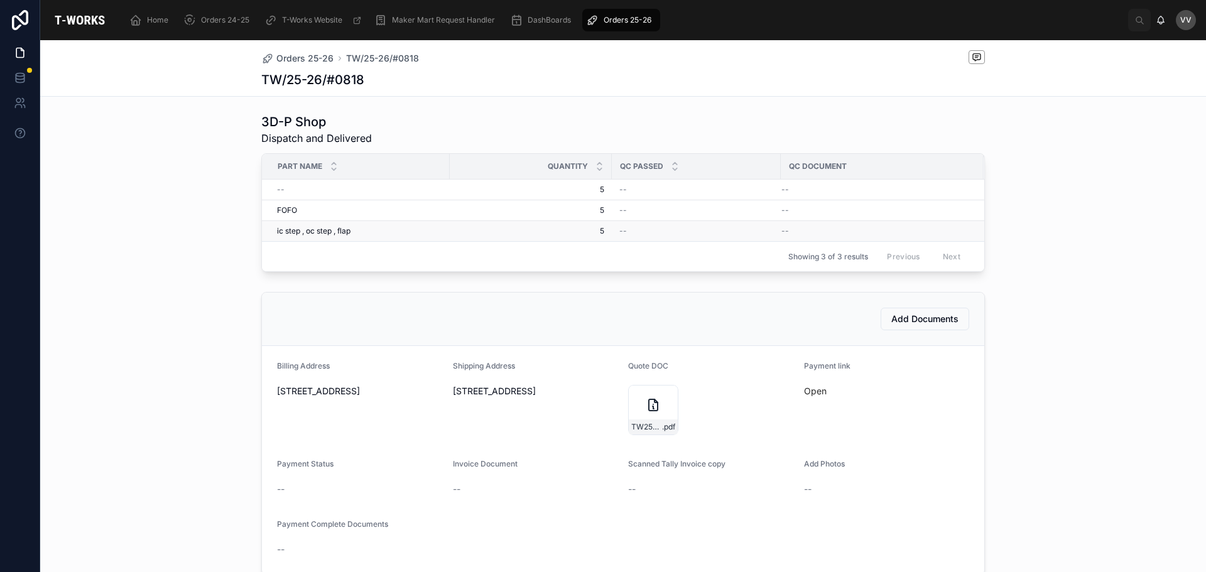
scroll to position [440, 0]
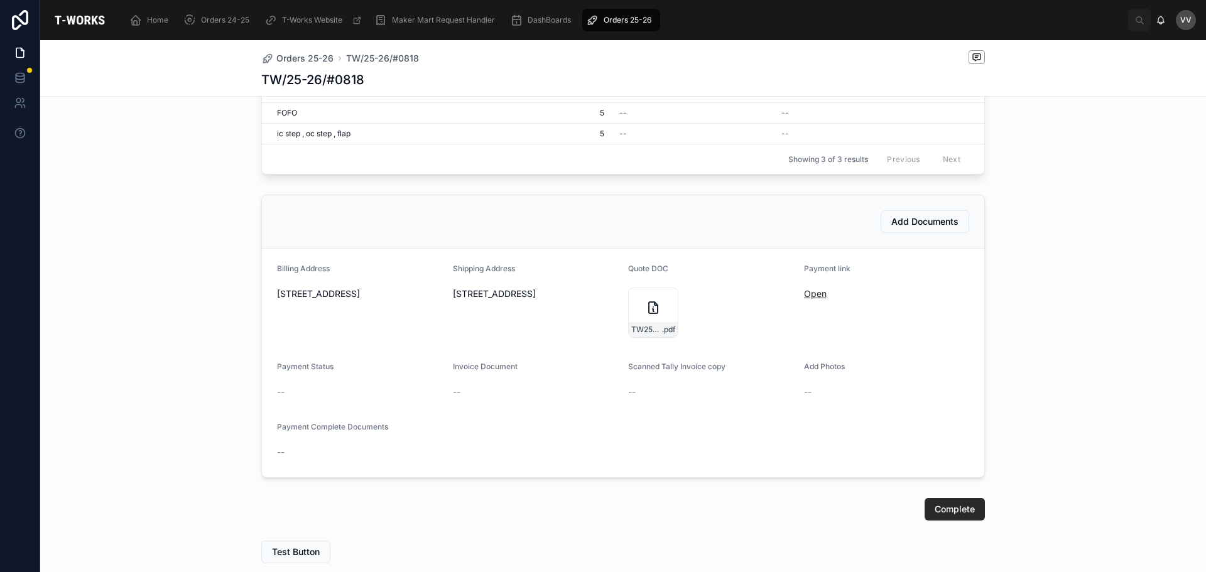
click at [804, 299] on link "Open" at bounding box center [815, 293] width 23 height 11
